Goal: Information Seeking & Learning: Learn about a topic

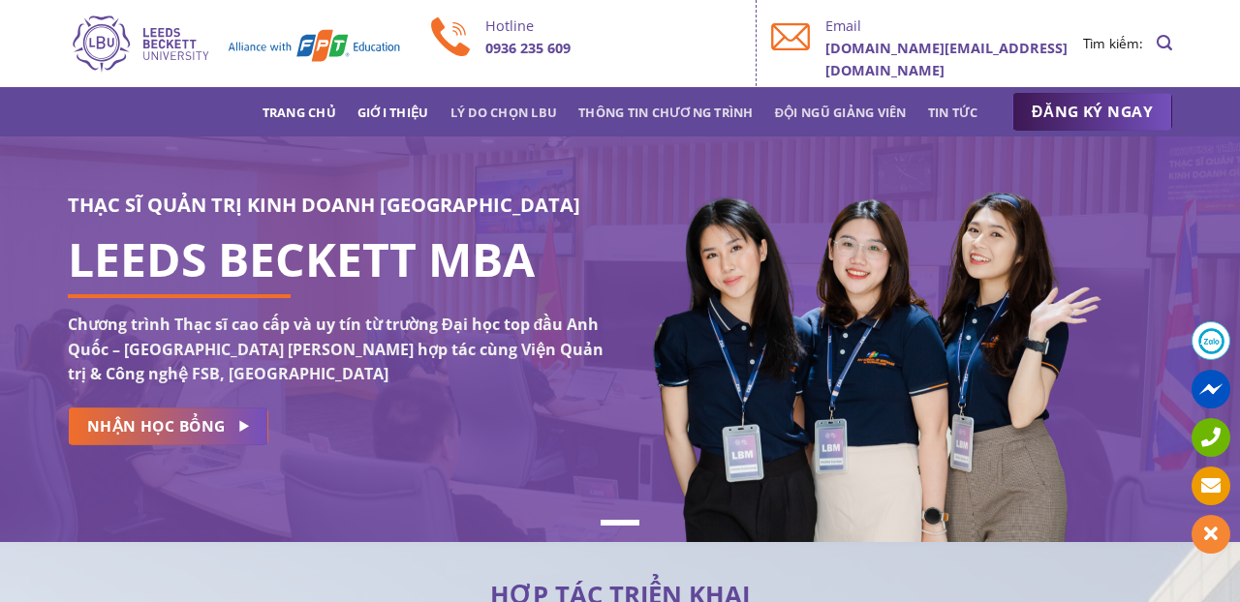
click at [388, 114] on link "Giới thiệu" at bounding box center [393, 112] width 72 height 35
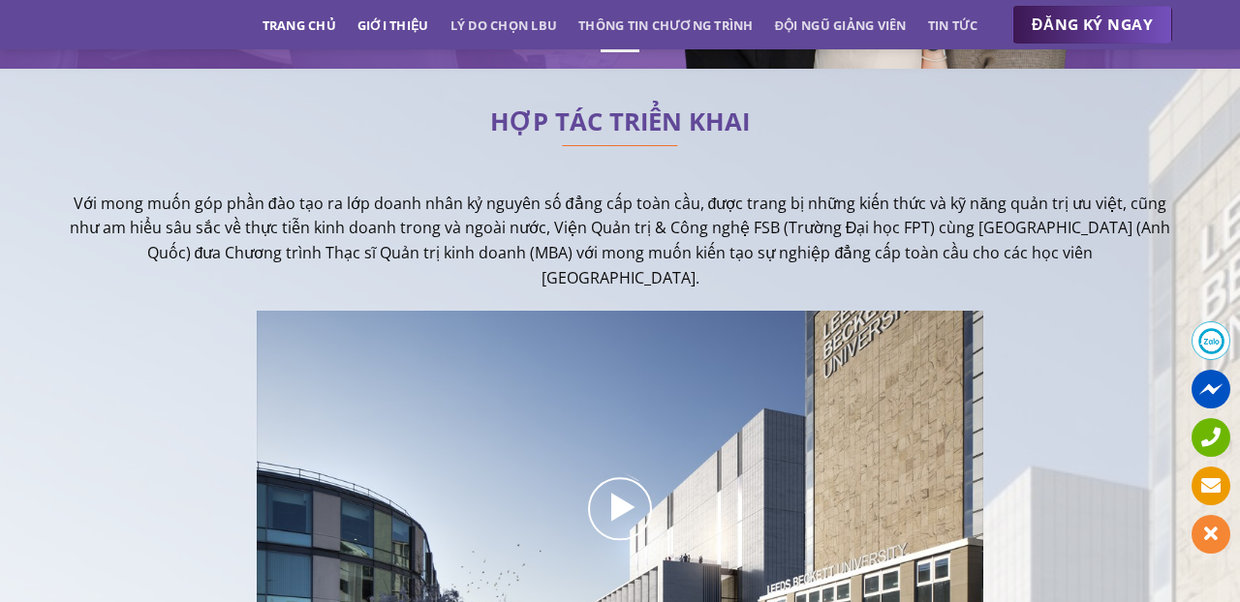
scroll to position [475, 0]
click at [474, 37] on link "Lý do chọn LBU" at bounding box center [504, 25] width 108 height 35
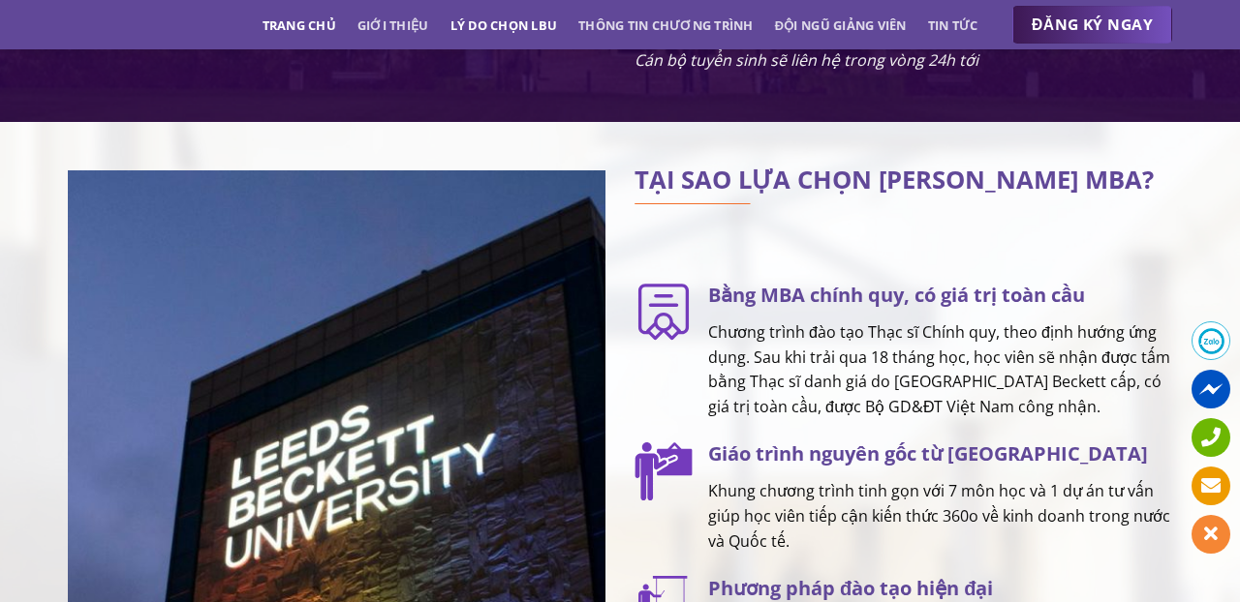
scroll to position [2429, 0]
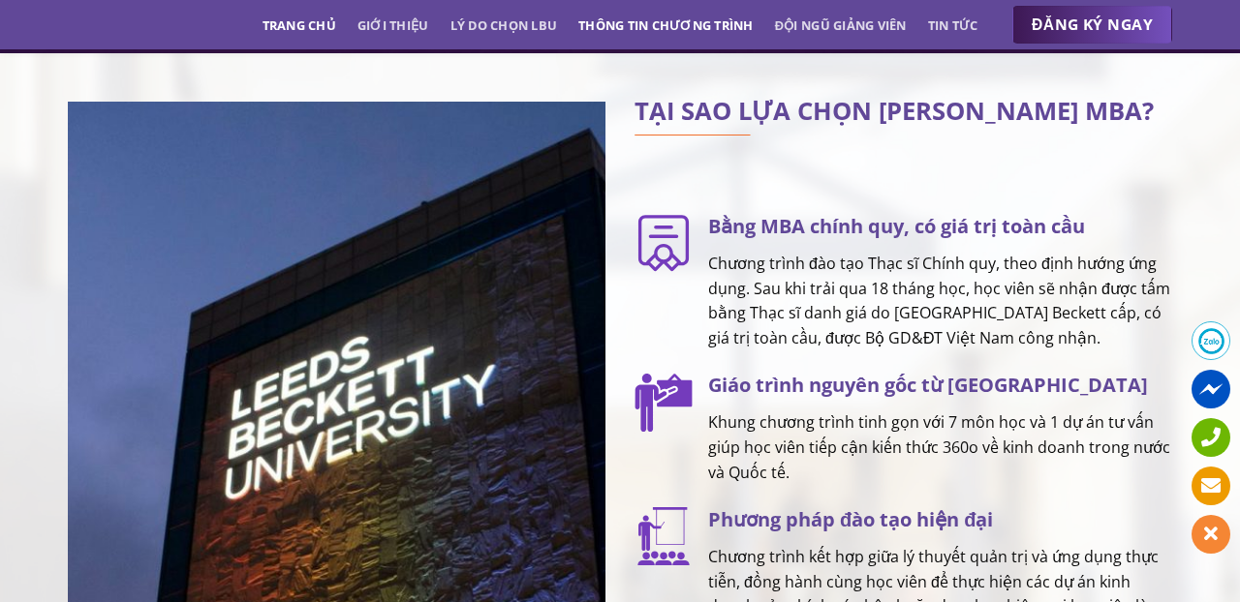
click at [605, 14] on link "Thông tin chương trình" at bounding box center [665, 25] width 175 height 35
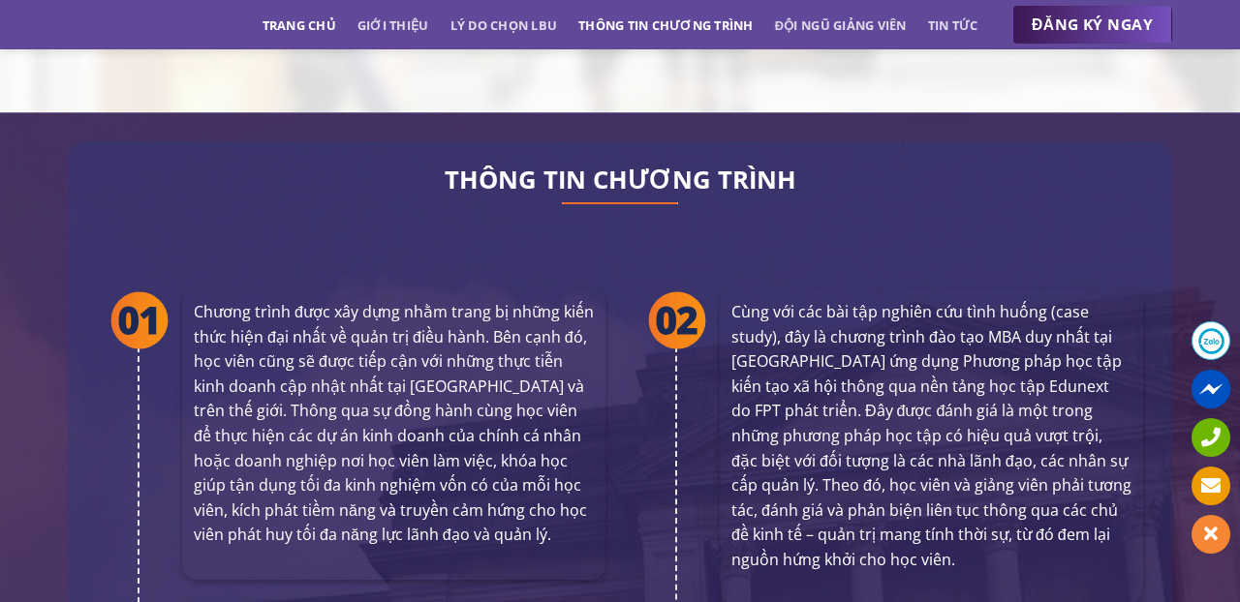
scroll to position [3526, 0]
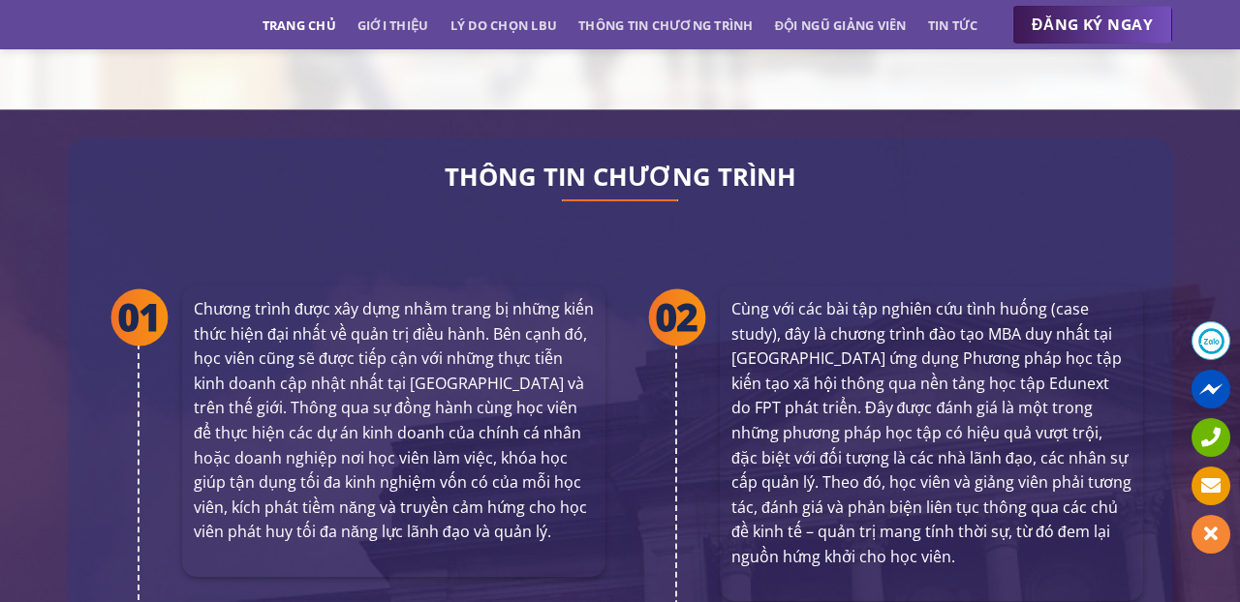
click at [755, 17] on ul "Trang chủ Giới thiệu Lý do chọn LBU Thông tin chương trình Đội ngũ giảng viên T…" at bounding box center [620, 25] width 716 height 35
click at [814, 17] on link "Đội ngũ giảng viên" at bounding box center [841, 25] width 132 height 35
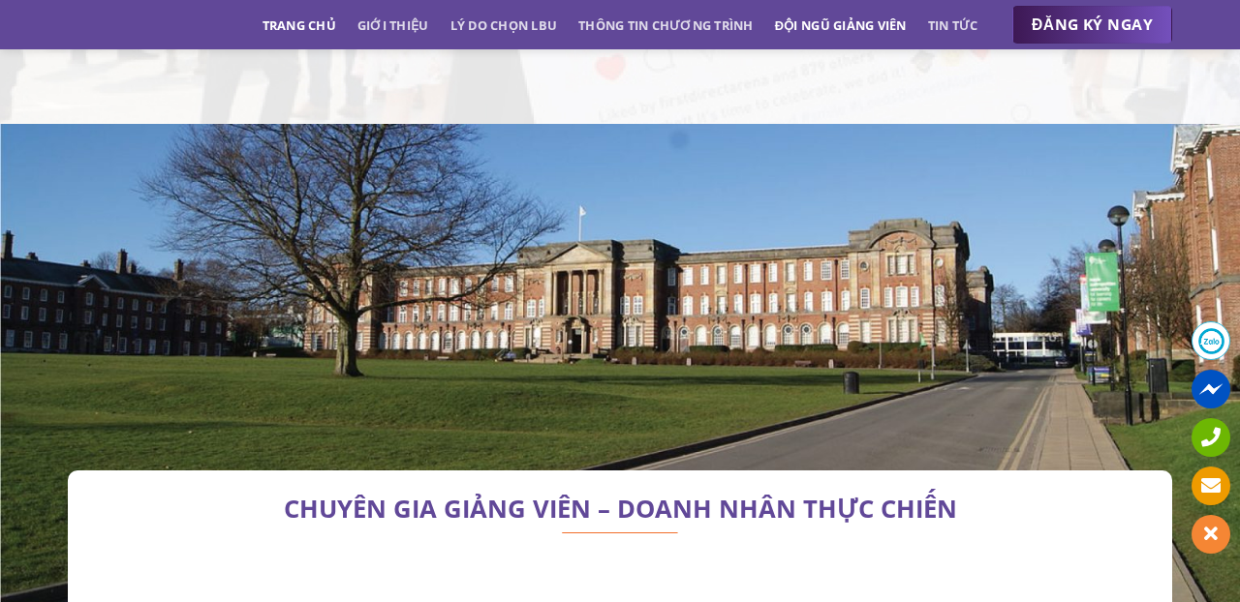
scroll to position [5540, 0]
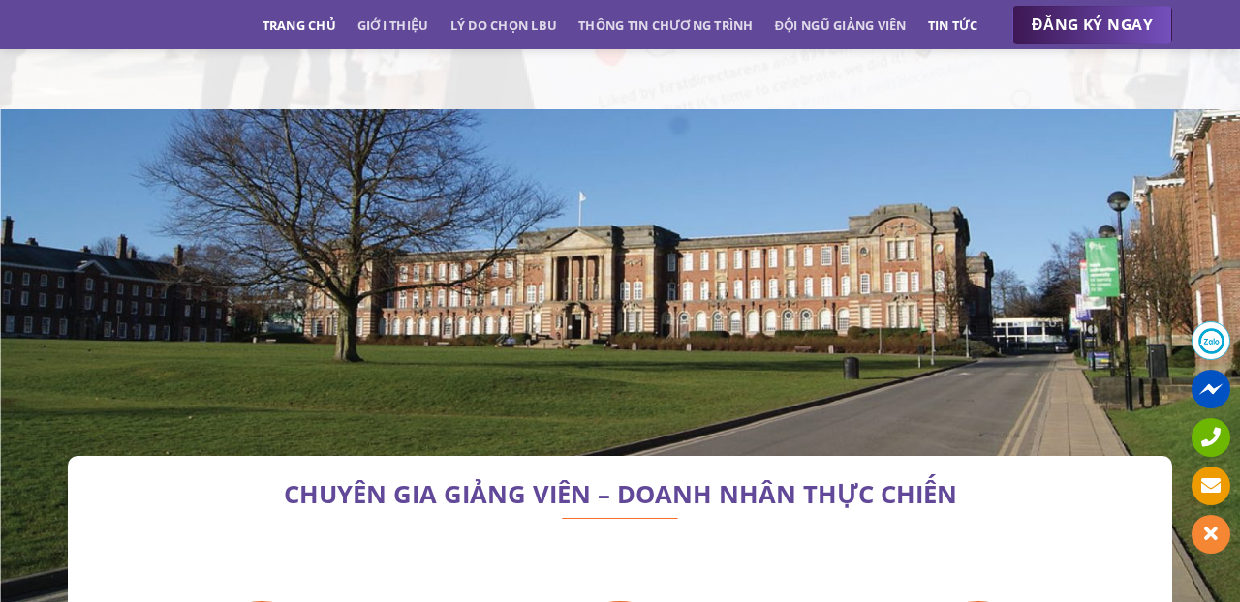
click at [964, 32] on link "Tin tức" at bounding box center [953, 25] width 50 height 35
